Goal: Find specific page/section: Find specific page/section

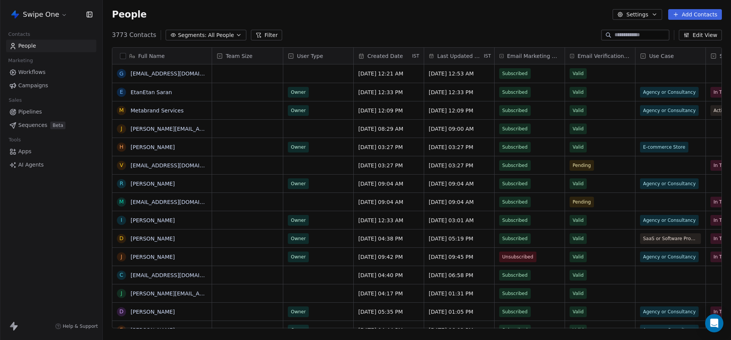
scroll to position [299, 629]
click at [45, 70] on link "Workflows" at bounding box center [51, 72] width 90 height 13
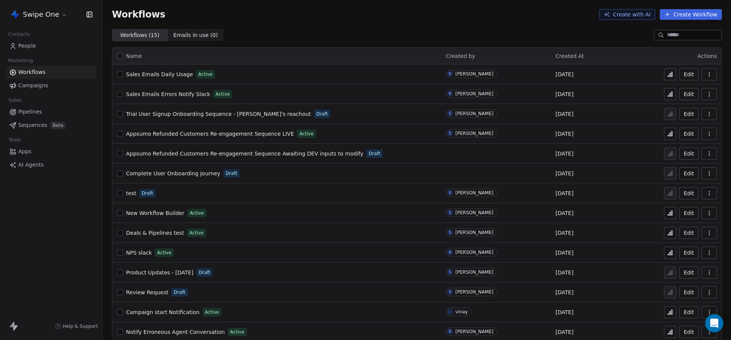
click at [668, 76] on icon at bounding box center [670, 74] width 6 height 6
